Goal: Find specific page/section: Find specific page/section

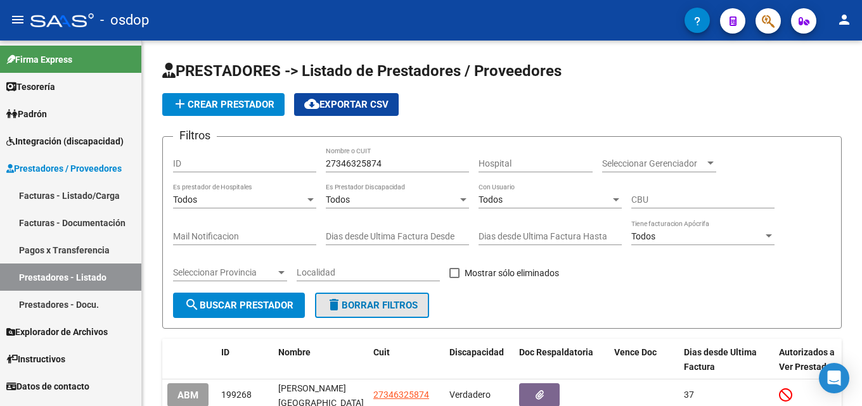
click at [373, 305] on span "delete Borrar Filtros" at bounding box center [371, 305] width 91 height 11
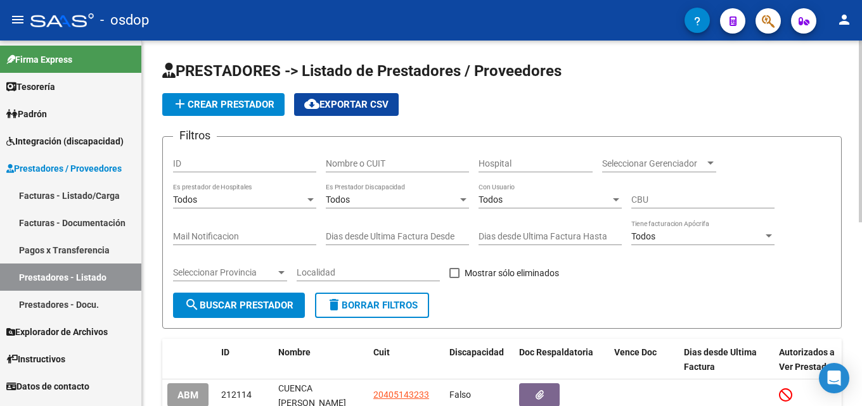
click at [371, 155] on div "Nombre o CUIT" at bounding box center [397, 159] width 143 height 25
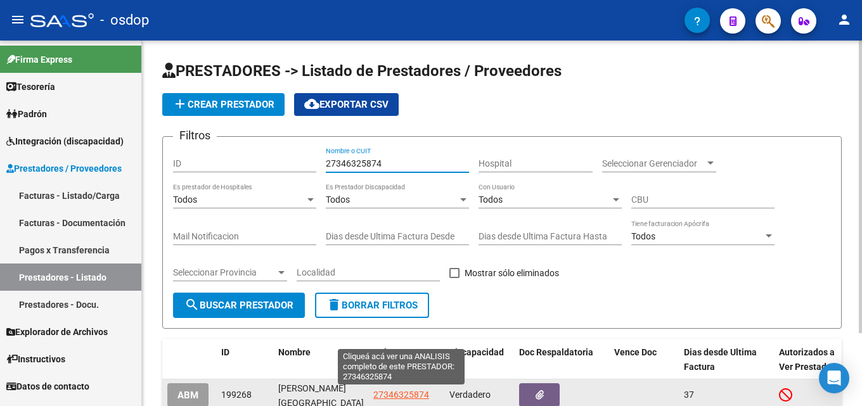
type input "27346325874"
click at [379, 395] on span "27346325874" at bounding box center [401, 395] width 56 height 10
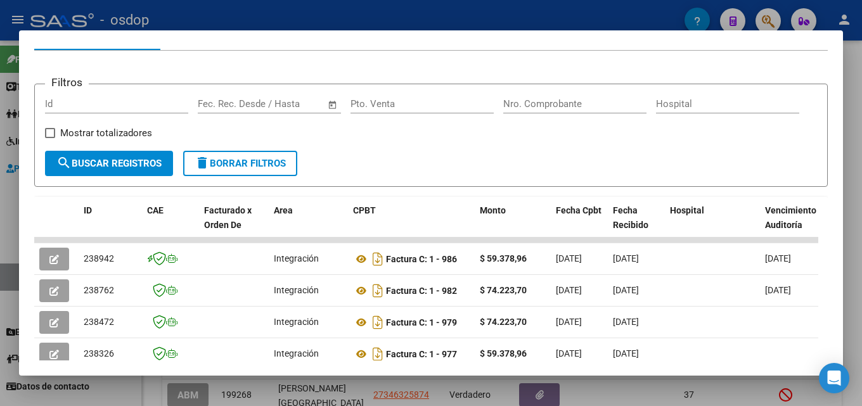
scroll to position [152, 0]
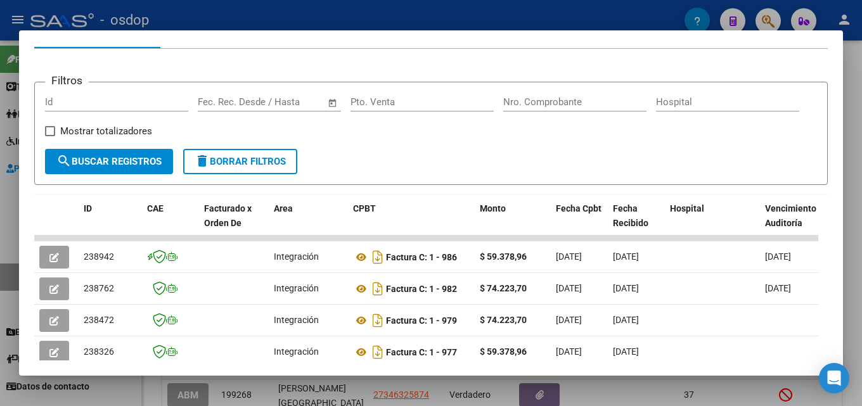
click at [860, 210] on div at bounding box center [431, 203] width 862 height 406
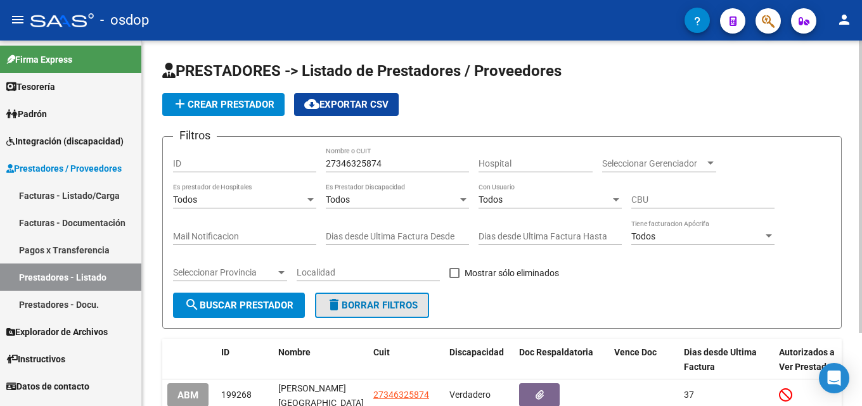
click at [384, 304] on span "delete Borrar Filtros" at bounding box center [371, 305] width 91 height 11
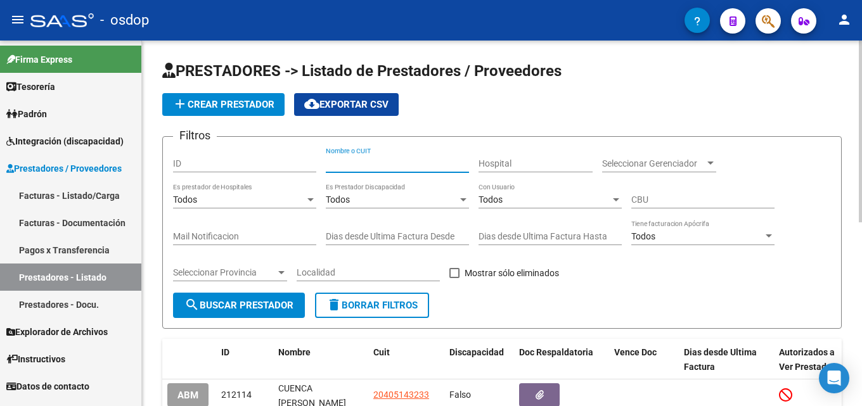
click at [385, 165] on input "Nombre o CUIT" at bounding box center [397, 163] width 143 height 11
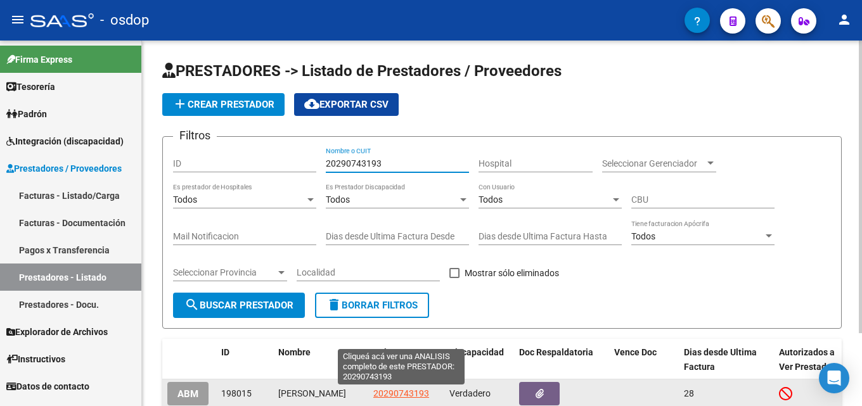
type input "20290743193"
click at [399, 392] on span "20290743193" at bounding box center [401, 393] width 56 height 10
type textarea "20290743193"
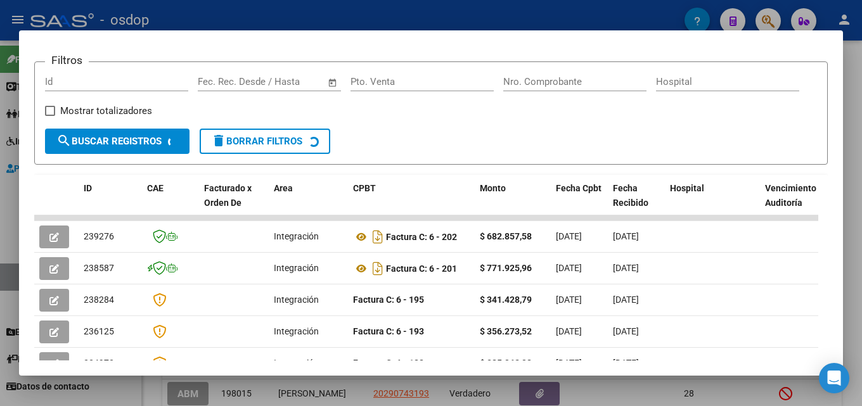
scroll to position [183, 0]
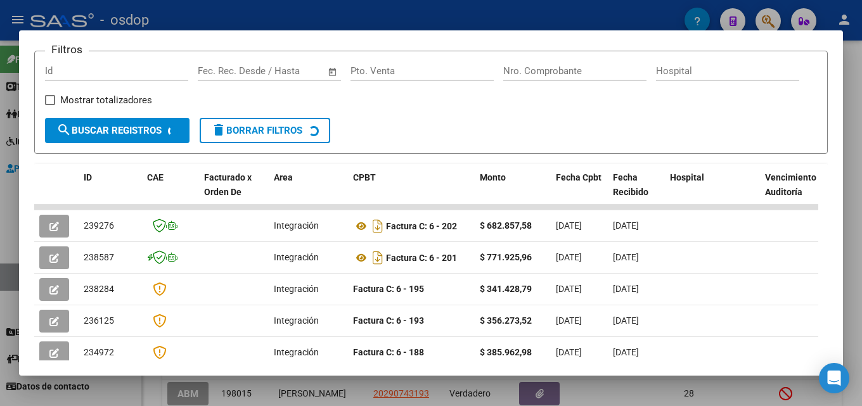
click at [861, 243] on div at bounding box center [431, 203] width 862 height 406
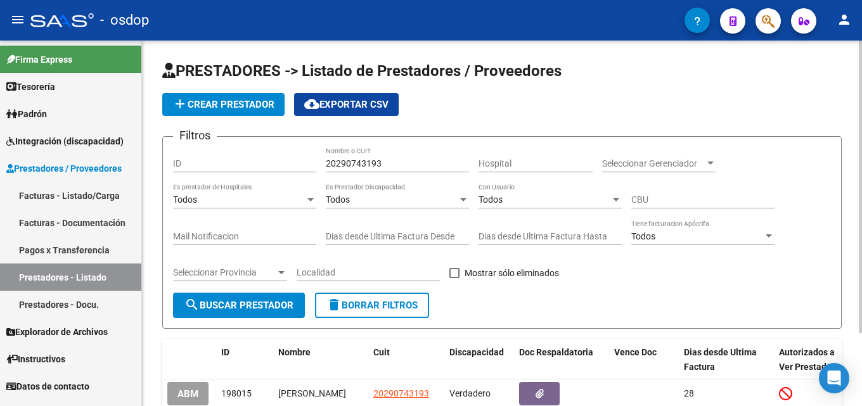
click at [394, 306] on span "delete Borrar Filtros" at bounding box center [371, 305] width 91 height 11
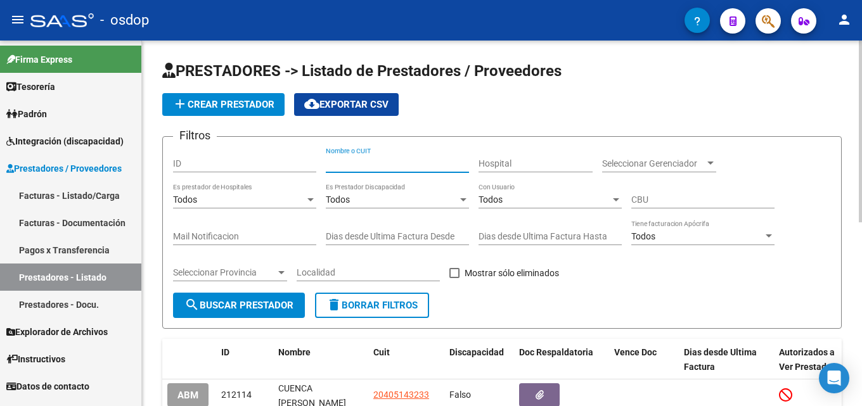
click at [353, 165] on input "Nombre o CUIT" at bounding box center [397, 163] width 143 height 11
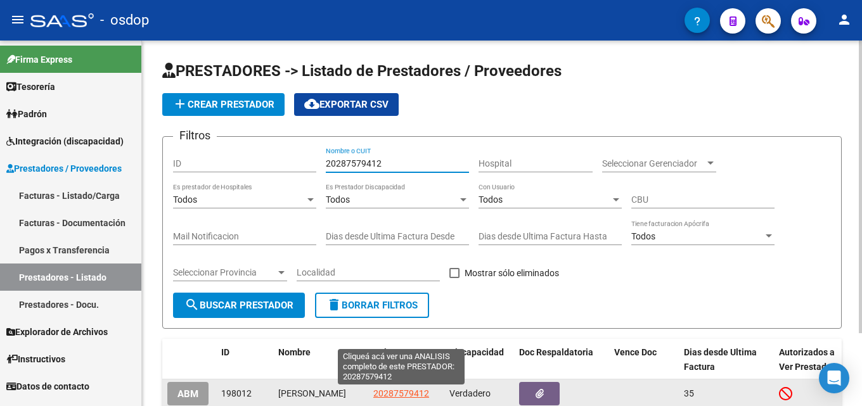
type input "20287579412"
click at [421, 395] on span "20287579412" at bounding box center [401, 393] width 56 height 10
type textarea "20287579412"
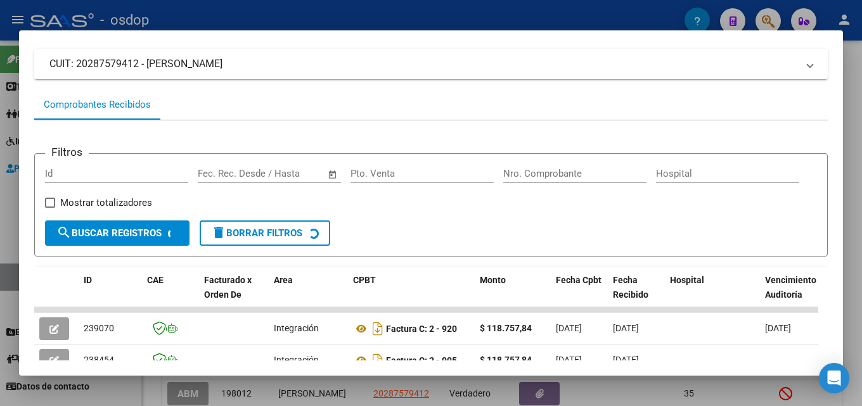
scroll to position [98, 0]
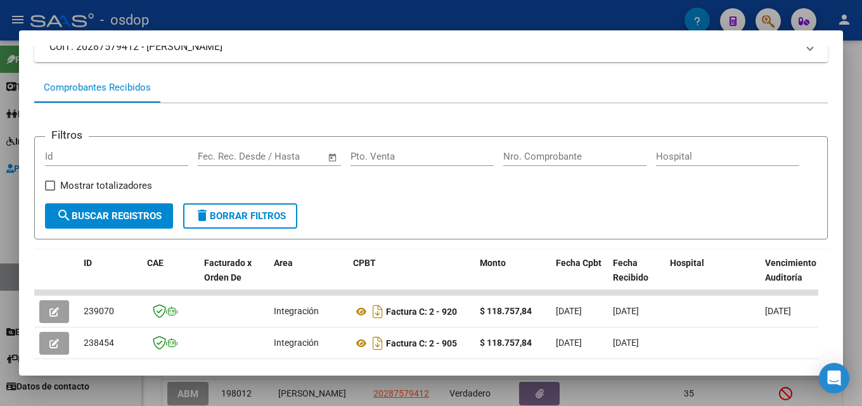
click at [861, 197] on div at bounding box center [431, 203] width 862 height 406
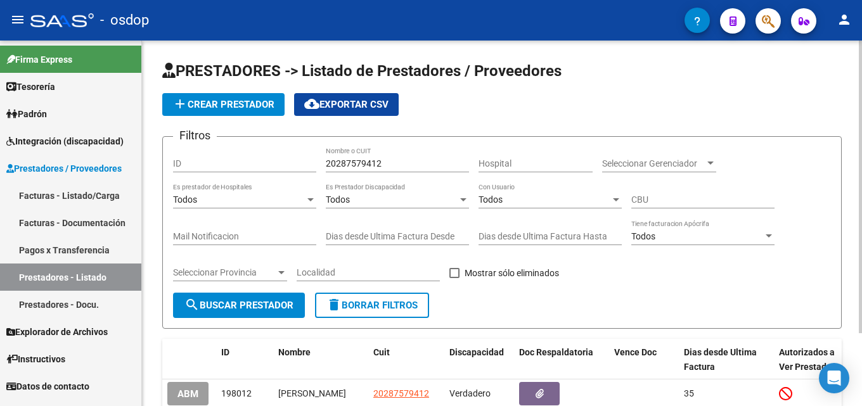
click at [412, 309] on span "delete Borrar Filtros" at bounding box center [371, 305] width 91 height 11
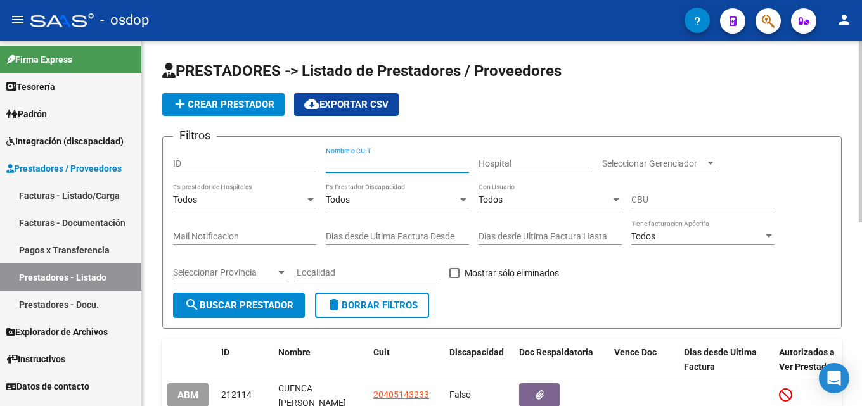
click at [368, 167] on input "Nombre o CUIT" at bounding box center [397, 163] width 143 height 11
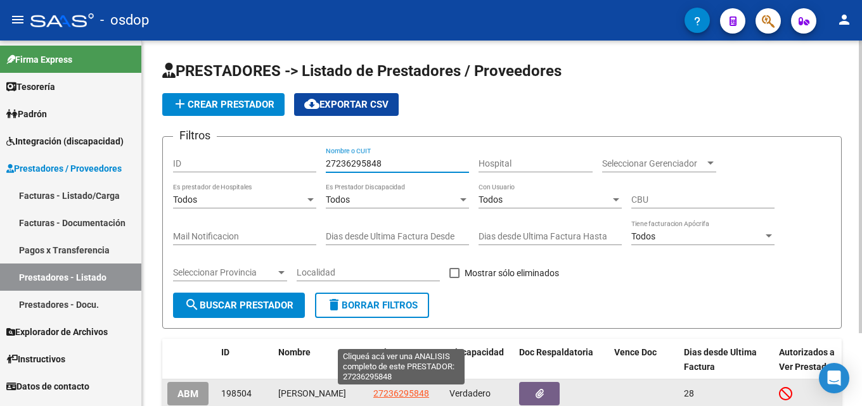
type input "27236295848"
click at [400, 395] on span "27236295848" at bounding box center [401, 393] width 56 height 10
type textarea "27236295848"
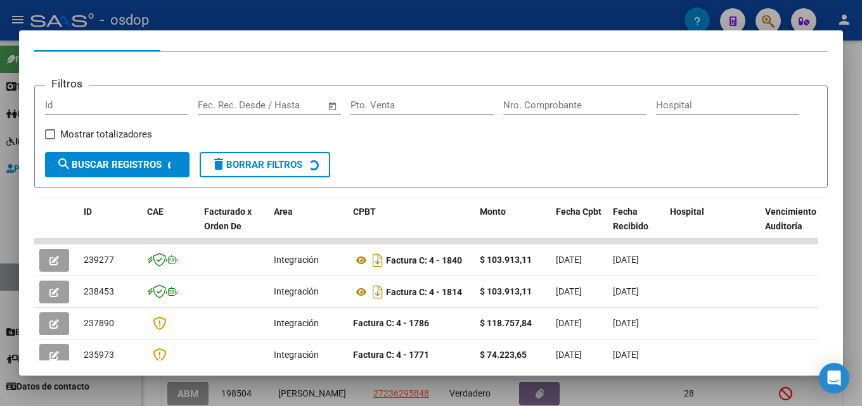
scroll to position [151, 0]
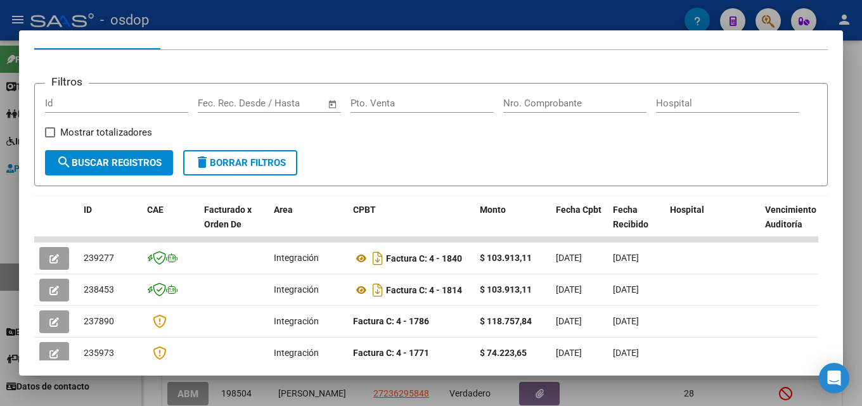
click at [861, 225] on div at bounding box center [431, 203] width 862 height 406
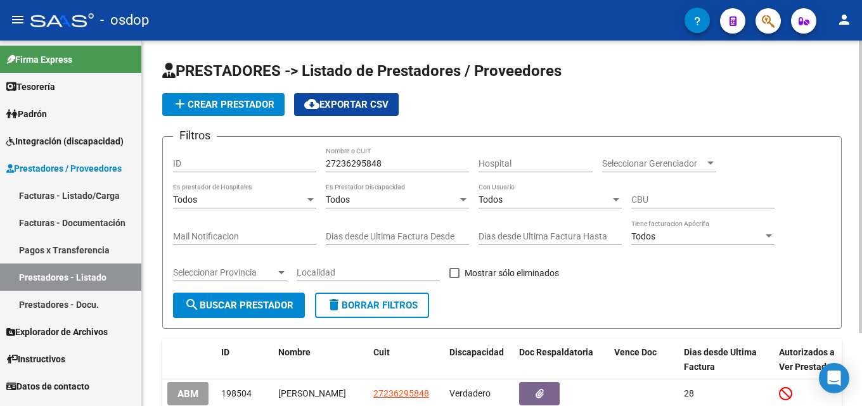
click at [390, 303] on span "delete Borrar Filtros" at bounding box center [371, 305] width 91 height 11
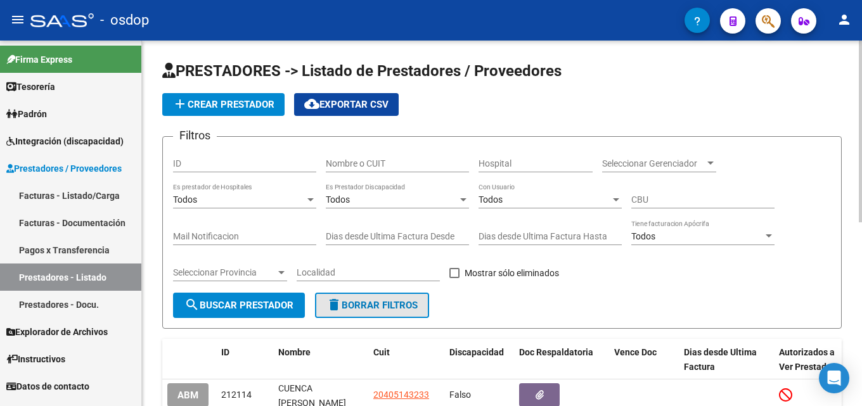
click at [364, 305] on span "delete Borrar Filtros" at bounding box center [371, 305] width 91 height 11
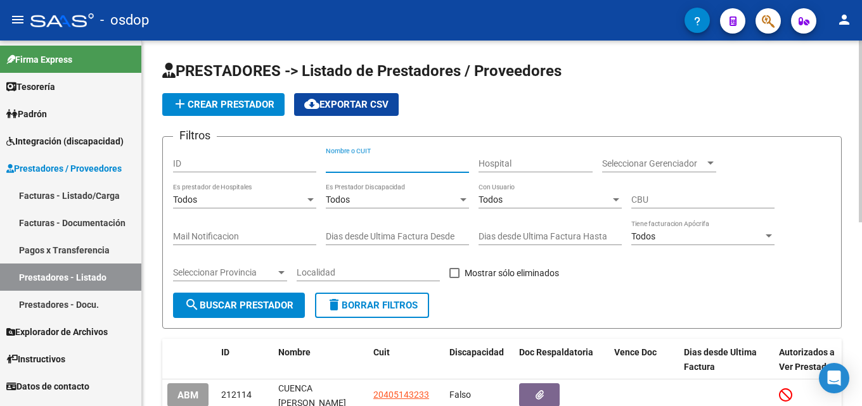
click at [364, 164] on input "Nombre o CUIT" at bounding box center [397, 163] width 143 height 11
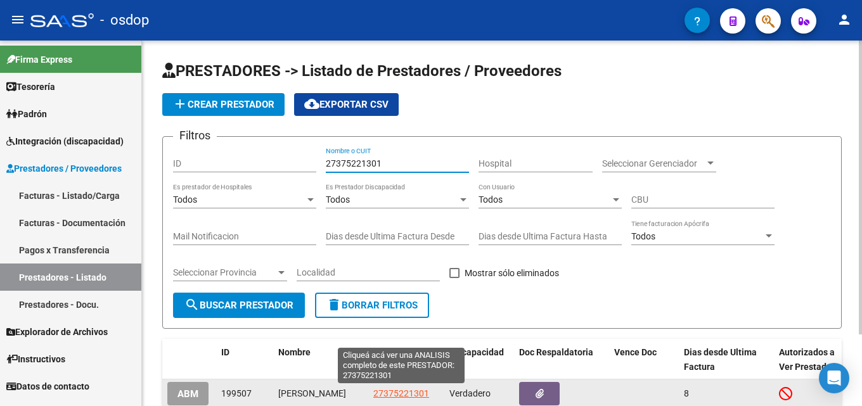
type input "27375221301"
click at [417, 394] on span "27375221301" at bounding box center [401, 393] width 56 height 10
type textarea "27375221301"
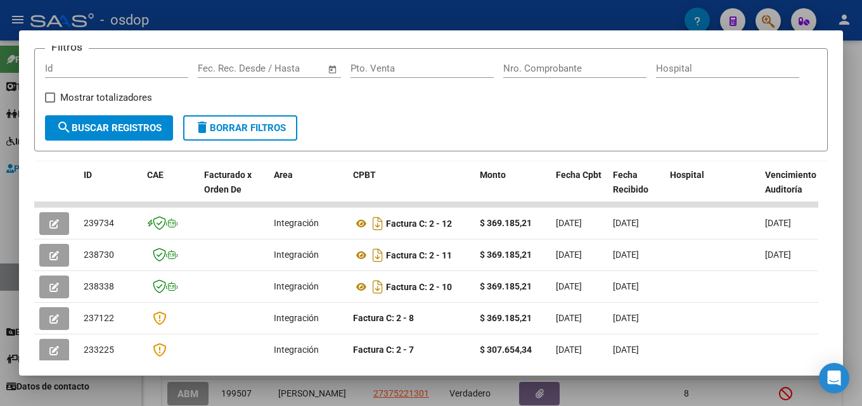
scroll to position [201, 0]
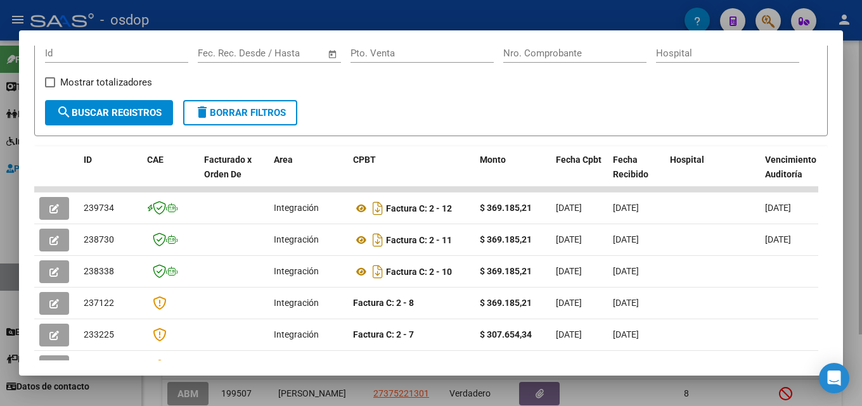
click at [861, 195] on div at bounding box center [431, 203] width 862 height 406
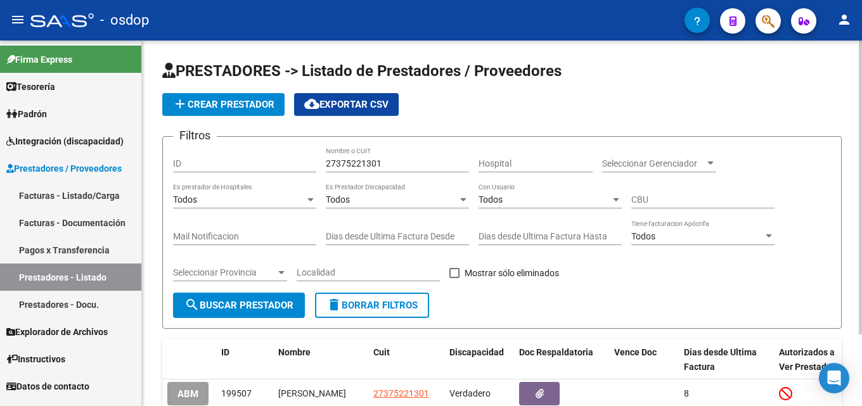
click at [408, 300] on span "delete Borrar Filtros" at bounding box center [371, 305] width 91 height 11
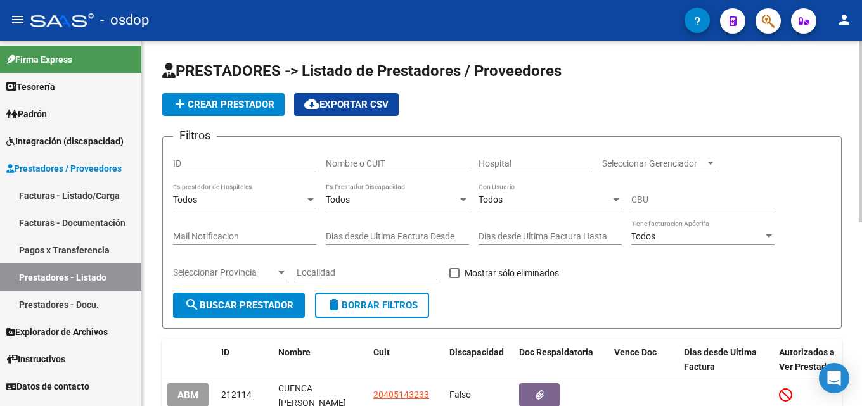
click at [337, 155] on div "Nombre o CUIT" at bounding box center [397, 159] width 143 height 25
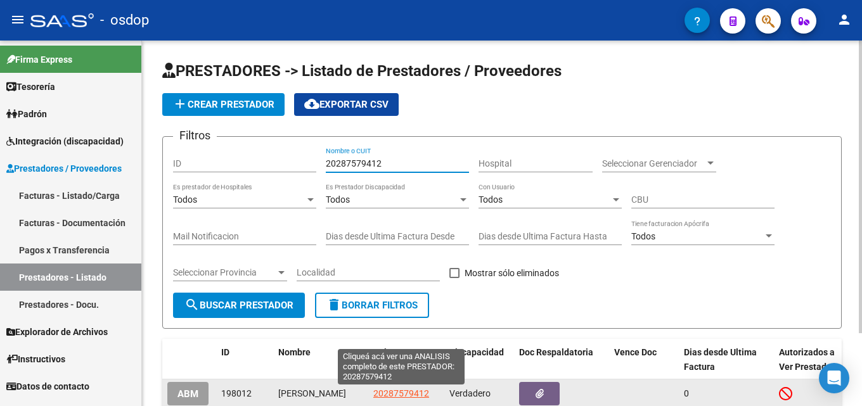
type input "20287579412"
click at [407, 395] on span "20287579412" at bounding box center [401, 393] width 56 height 10
type textarea "20287579412"
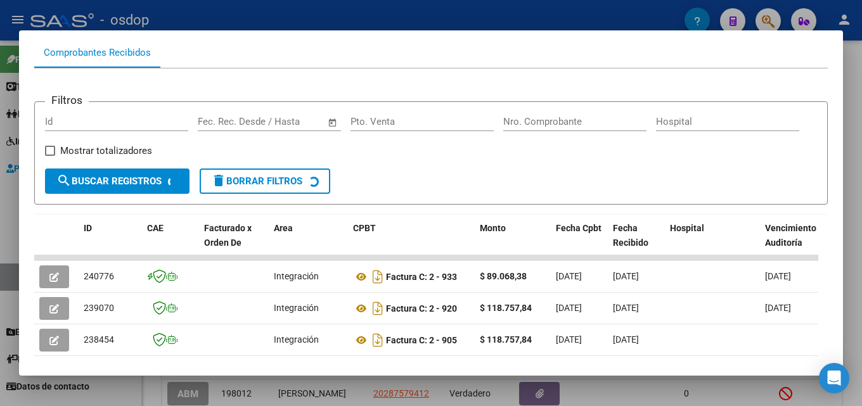
scroll to position [134, 0]
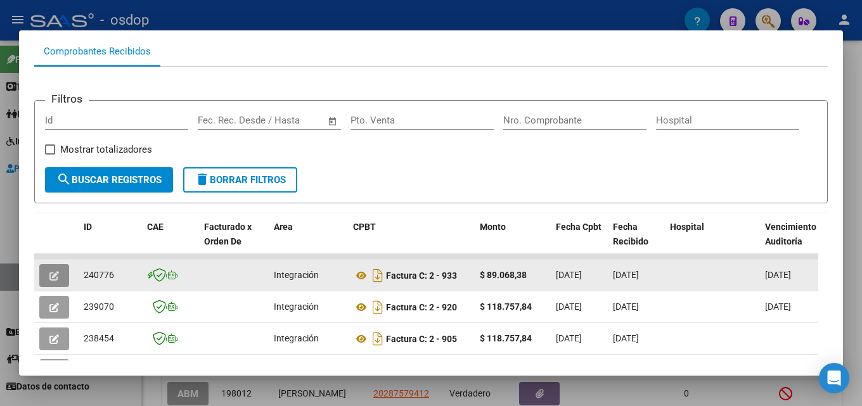
click at [55, 280] on icon "button" at bounding box center [54, 276] width 10 height 10
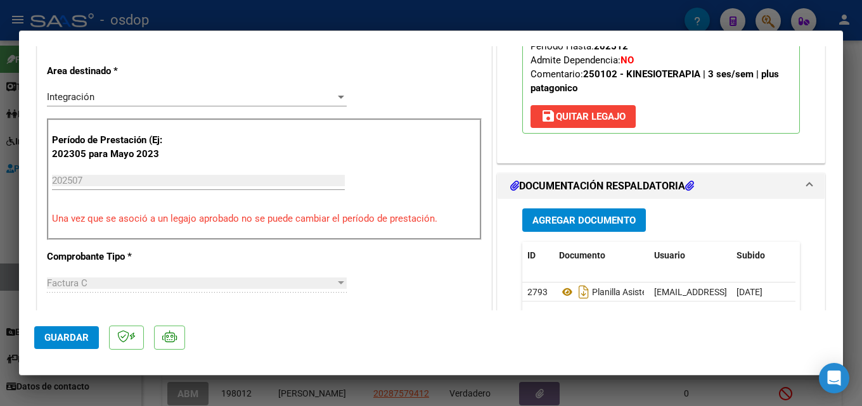
scroll to position [298, 0]
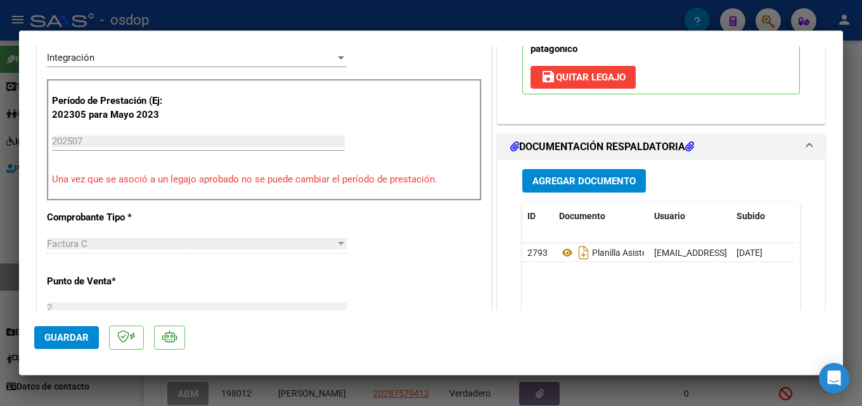
click at [861, 148] on div at bounding box center [431, 203] width 862 height 406
type input "$ 0,00"
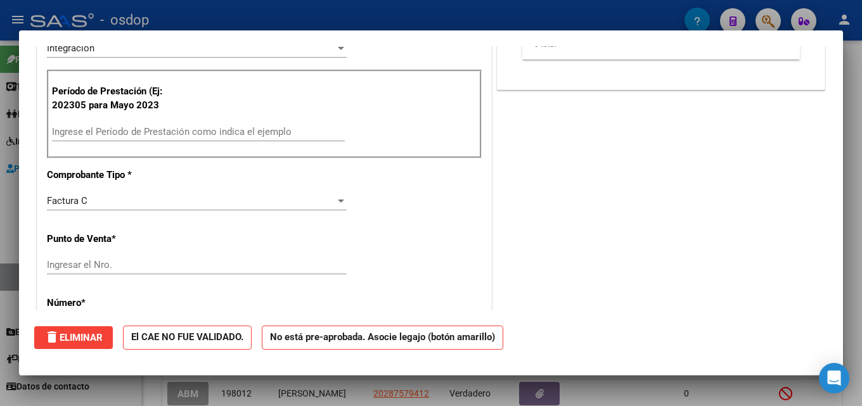
scroll to position [0, 0]
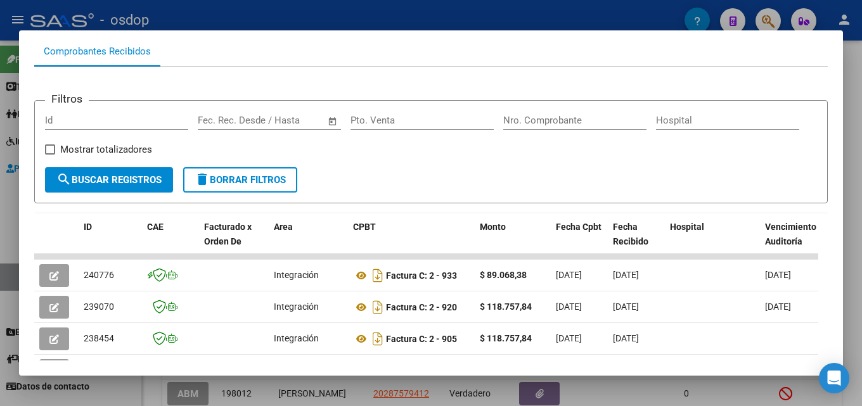
click at [861, 269] on div at bounding box center [431, 203] width 862 height 406
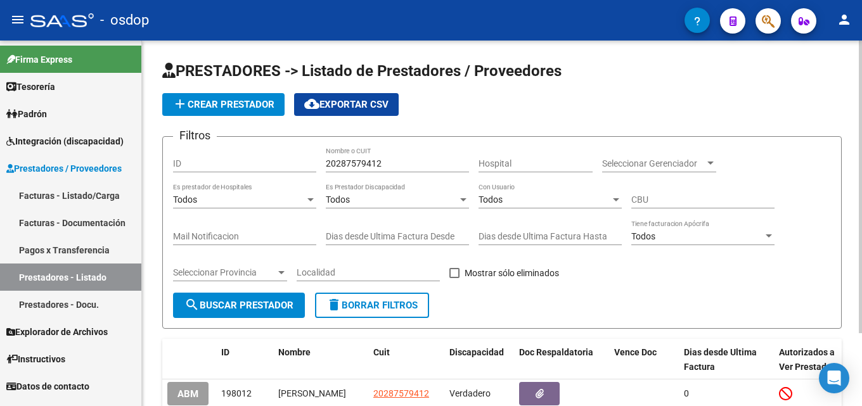
click at [419, 313] on button "delete Borrar Filtros" at bounding box center [372, 305] width 114 height 25
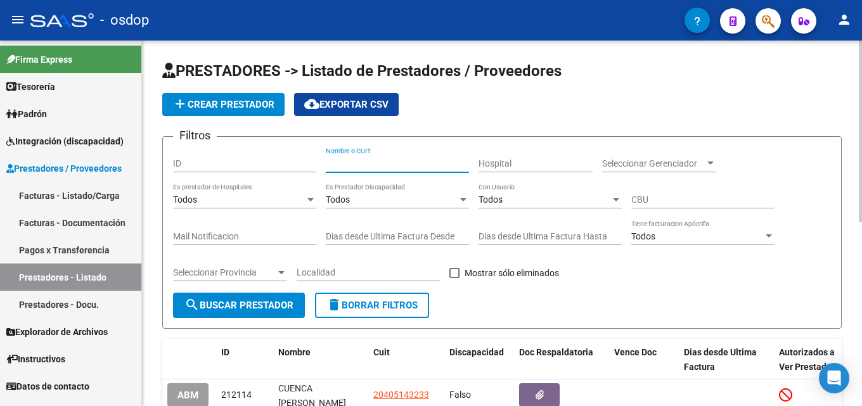
click at [348, 159] on input "Nombre o CUIT" at bounding box center [397, 163] width 143 height 11
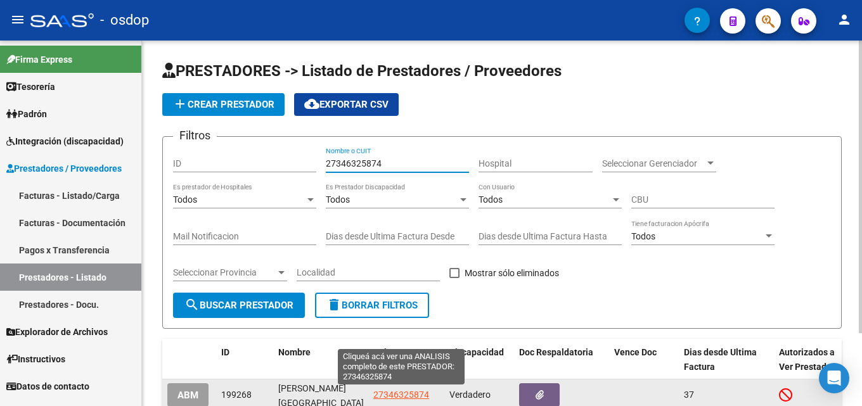
type input "27346325874"
click at [419, 396] on span "27346325874" at bounding box center [401, 395] width 56 height 10
type textarea "27346325874"
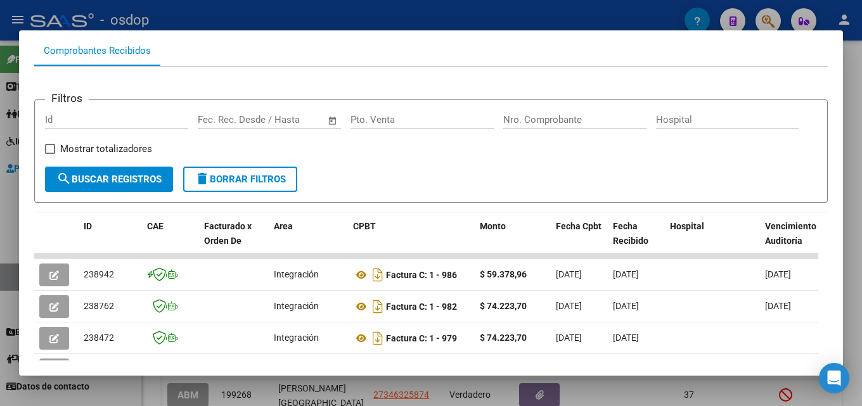
scroll to position [155, 0]
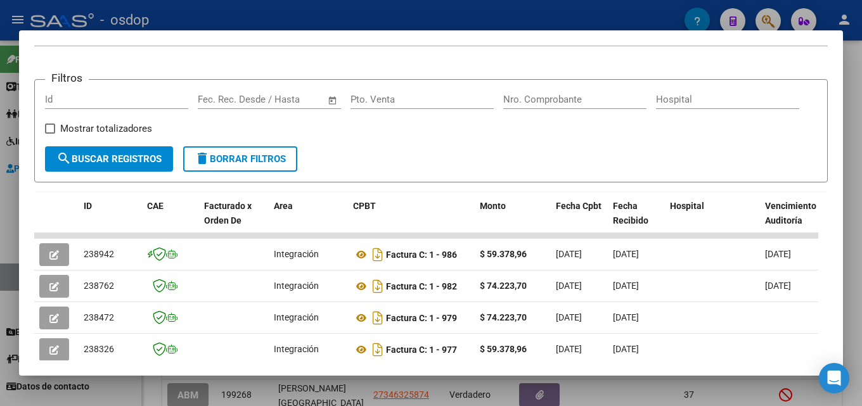
click at [861, 201] on div at bounding box center [431, 203] width 862 height 406
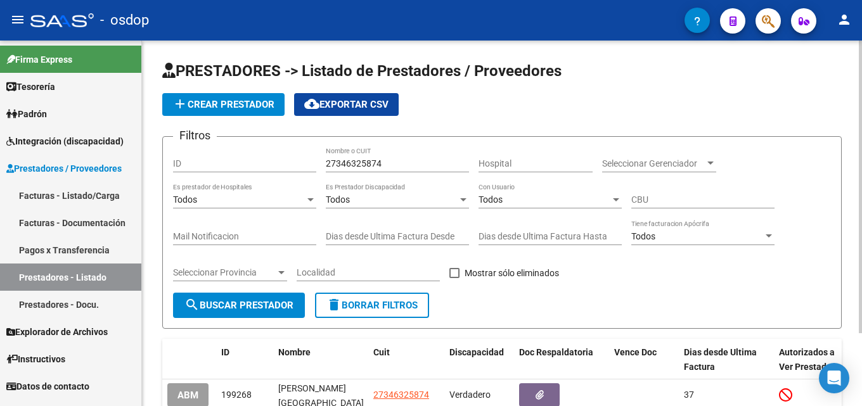
click at [386, 300] on span "delete Borrar Filtros" at bounding box center [371, 305] width 91 height 11
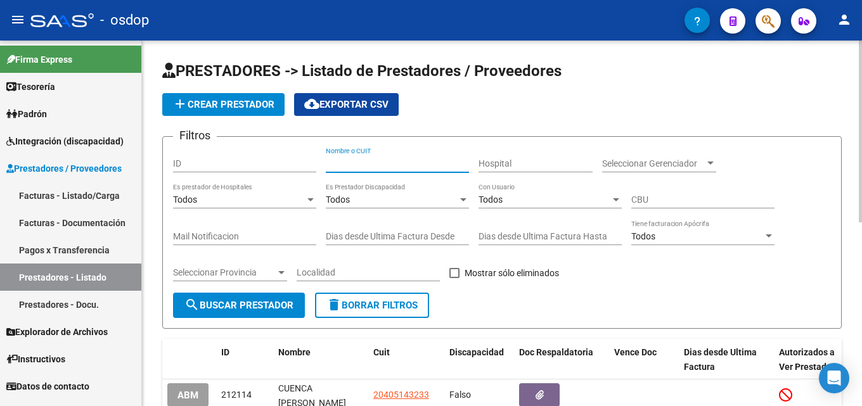
click at [369, 163] on input "Nombre o CUIT" at bounding box center [397, 163] width 143 height 11
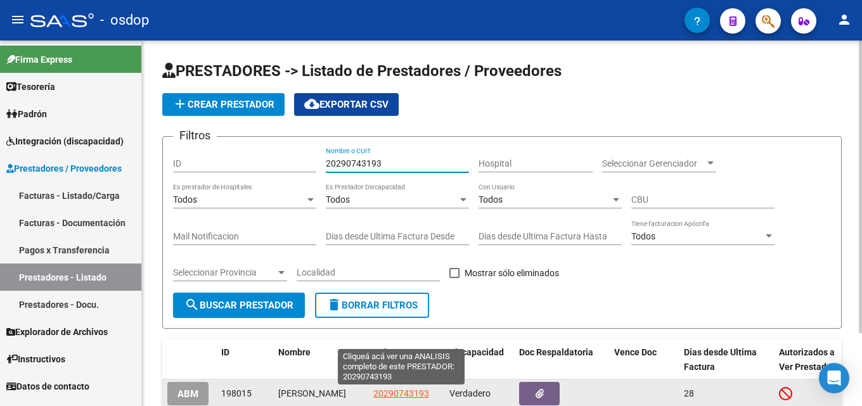
type input "20290743193"
click at [395, 395] on span "20290743193" at bounding box center [401, 393] width 56 height 10
type textarea "20290743193"
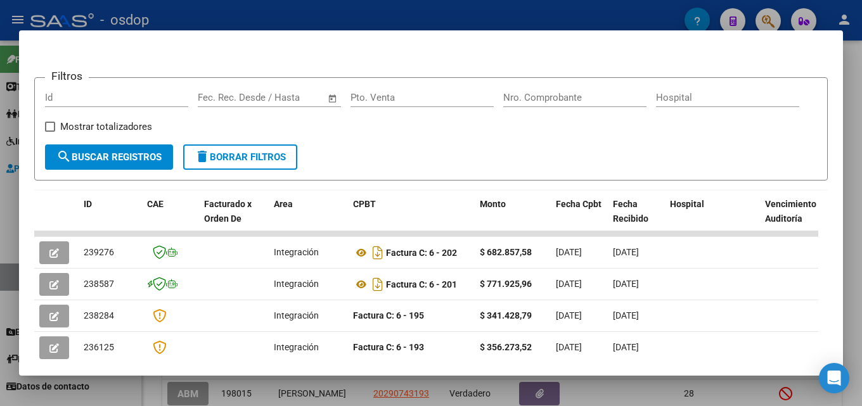
scroll to position [170, 0]
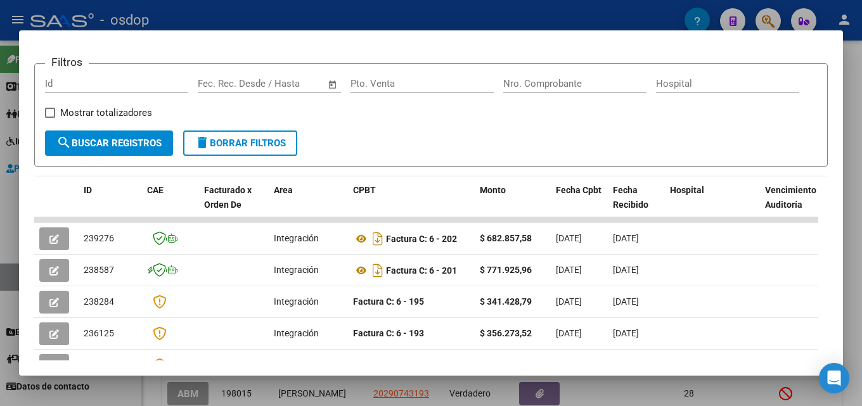
click at [861, 235] on div at bounding box center [431, 203] width 862 height 406
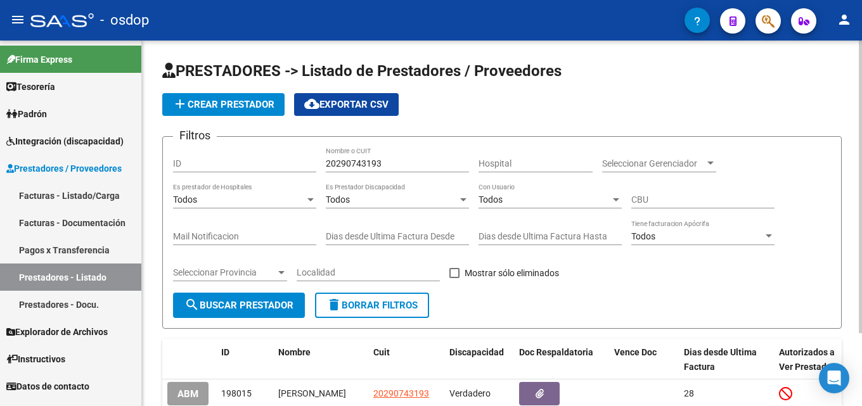
click at [355, 309] on span "delete Borrar Filtros" at bounding box center [371, 305] width 91 height 11
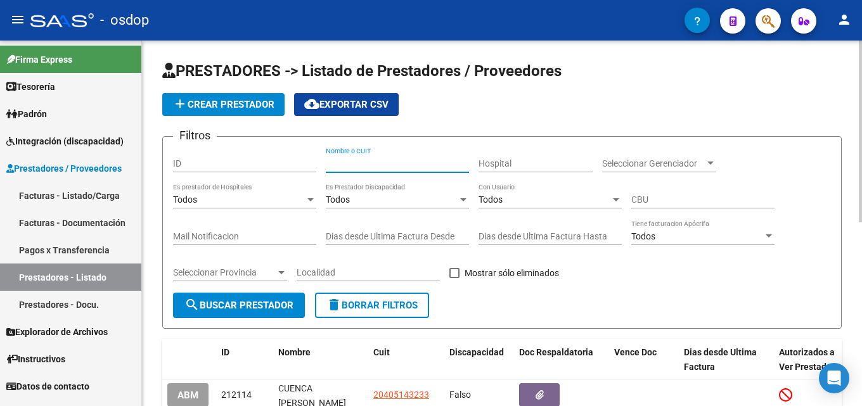
click at [381, 165] on input "Nombre o CUIT" at bounding box center [397, 163] width 143 height 11
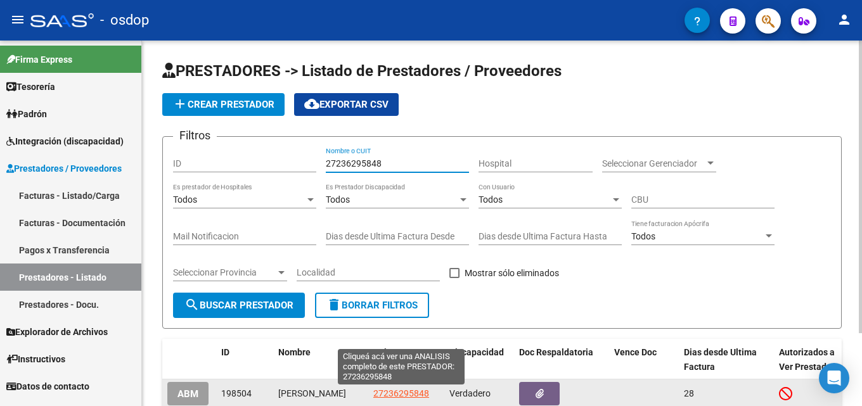
type input "27236295848"
click at [427, 391] on span "27236295848" at bounding box center [401, 393] width 56 height 10
type textarea "27236295848"
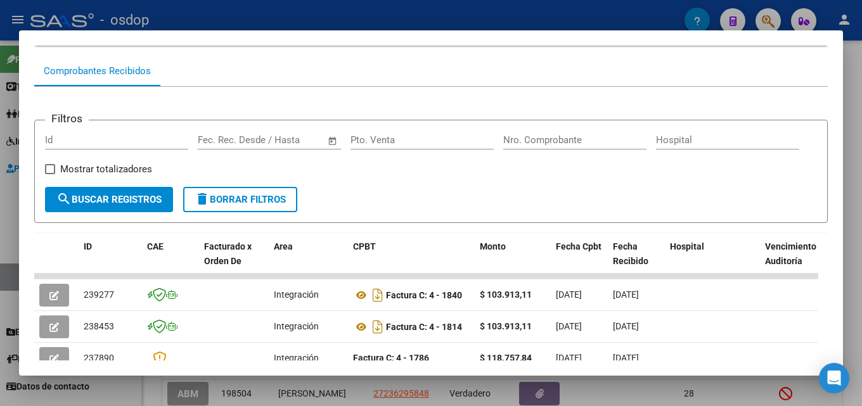
scroll to position [124, 0]
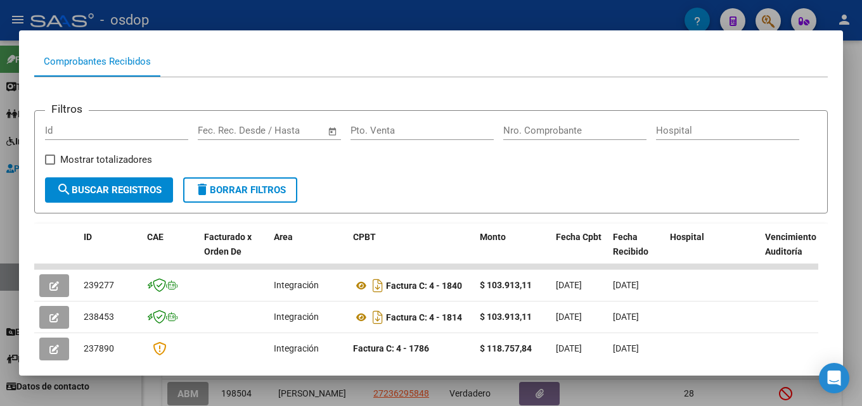
click at [859, 273] on div at bounding box center [431, 203] width 862 height 406
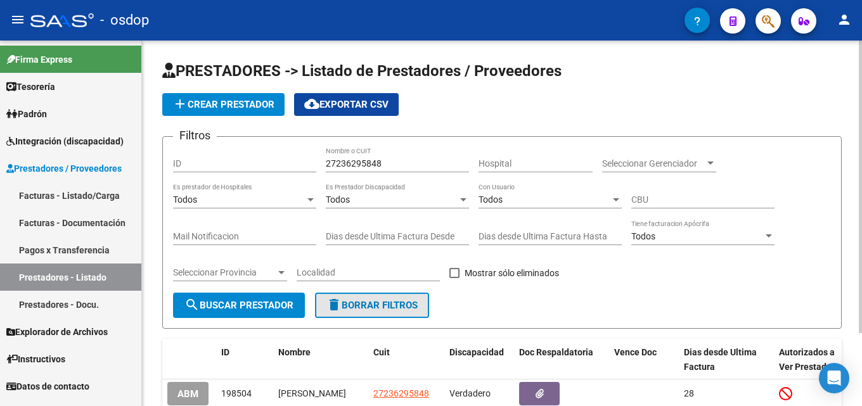
click at [364, 307] on span "delete Borrar Filtros" at bounding box center [371, 305] width 91 height 11
